Goal: Navigation & Orientation: Find specific page/section

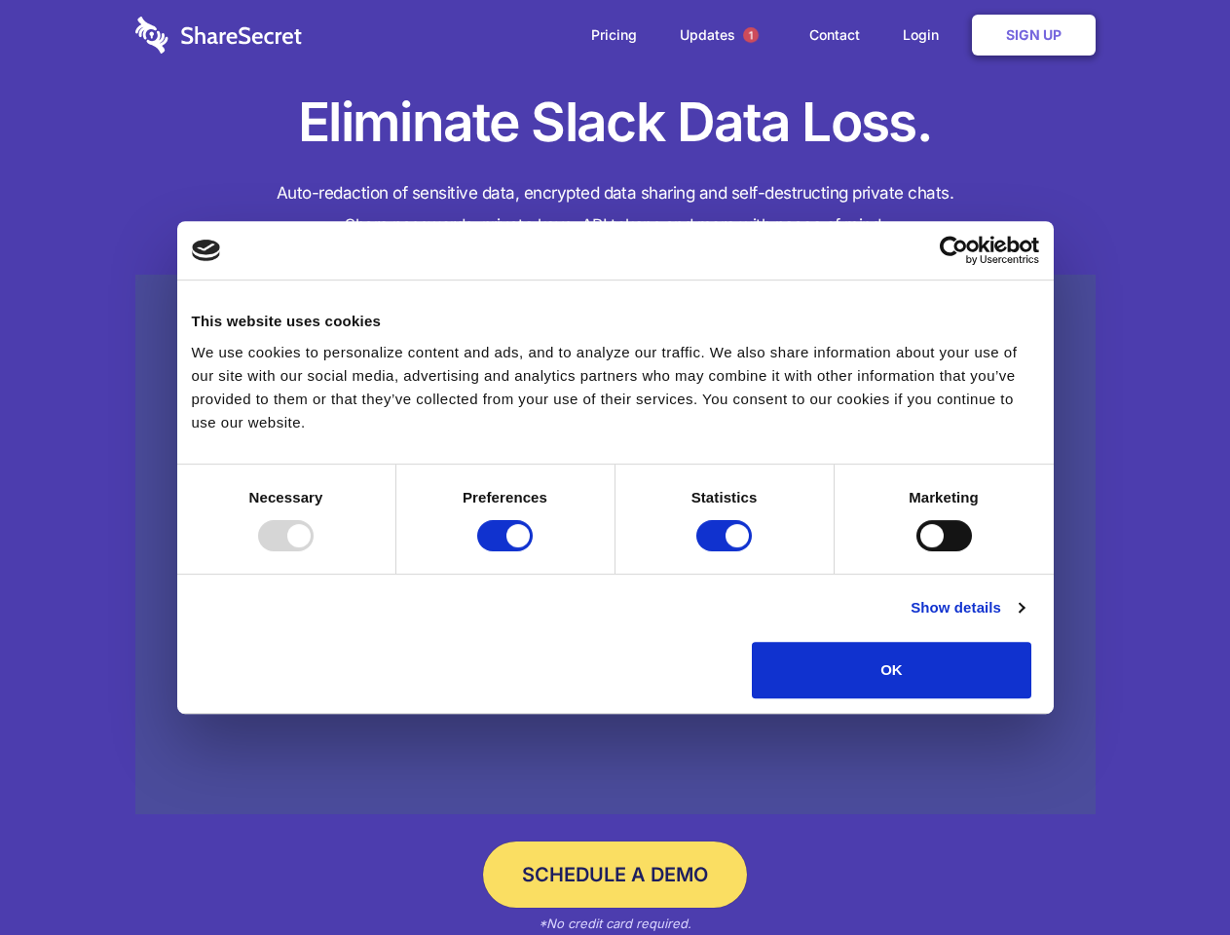
click at [313, 551] on div at bounding box center [285, 535] width 55 height 31
click at [533, 551] on input "Preferences" at bounding box center [504, 535] width 55 height 31
checkbox input "false"
click at [726, 551] on input "Statistics" at bounding box center [723, 535] width 55 height 31
checkbox input "false"
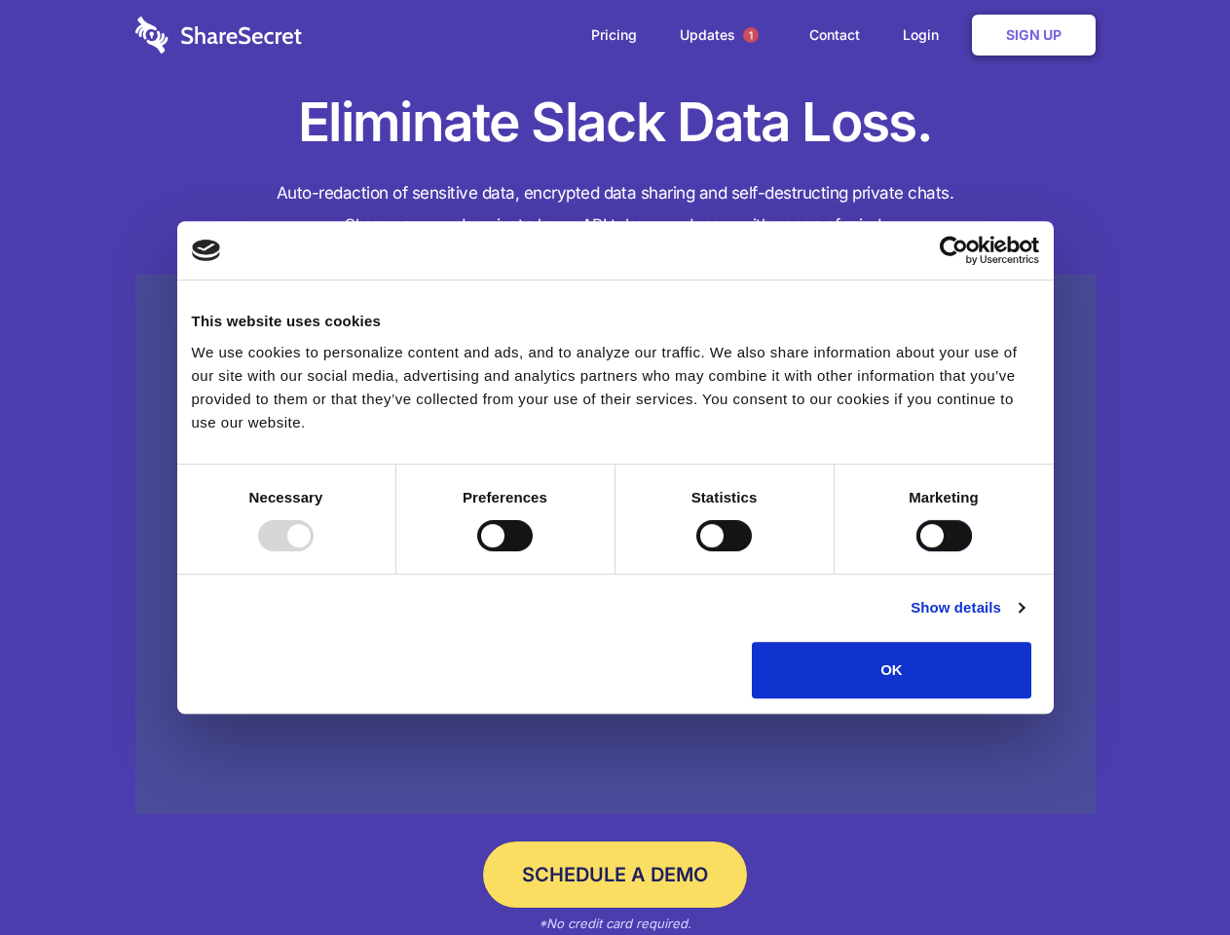
click at [916, 551] on input "Marketing" at bounding box center [943, 535] width 55 height 31
checkbox input "true"
click at [1023, 619] on link "Show details" at bounding box center [966, 607] width 113 height 23
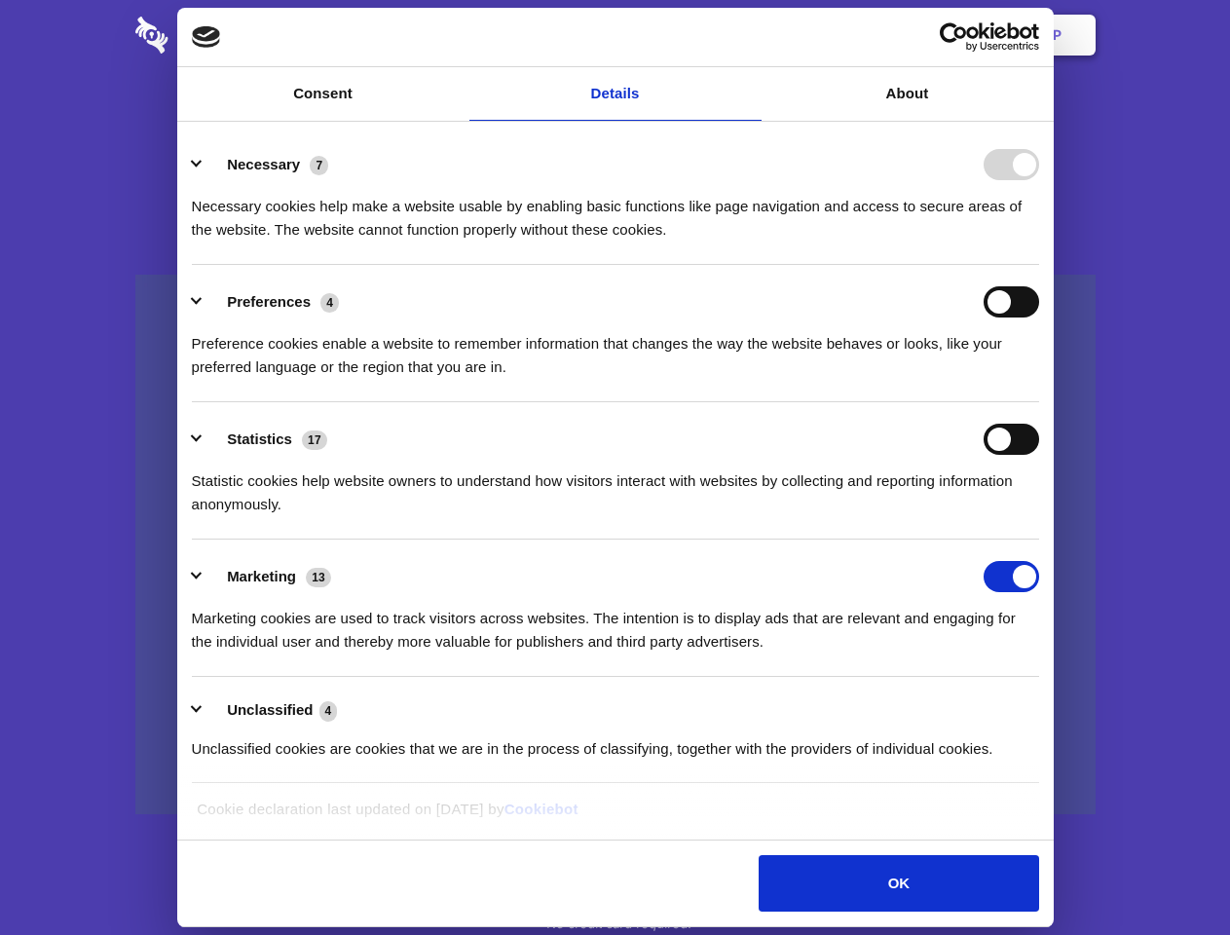
click at [1039, 265] on li "Necessary 7 Necessary cookies help make a website usable by enabling basic func…" at bounding box center [615, 196] width 847 height 137
click at [750, 35] on span "1" at bounding box center [751, 35] width 16 height 16
